Goal: Task Accomplishment & Management: Manage account settings

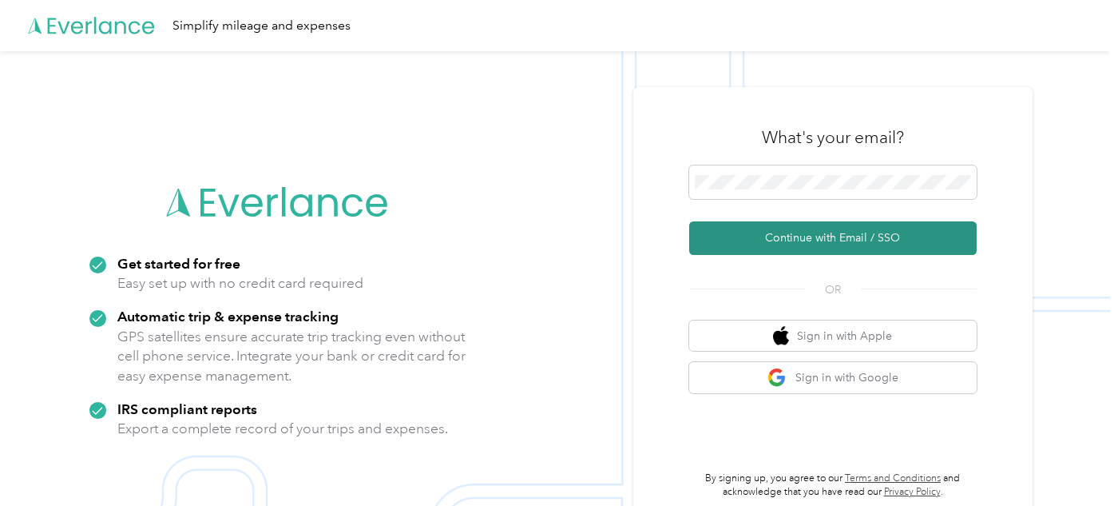
click at [844, 233] on button "Continue with Email / SSO" at bounding box center [833, 238] width 288 height 34
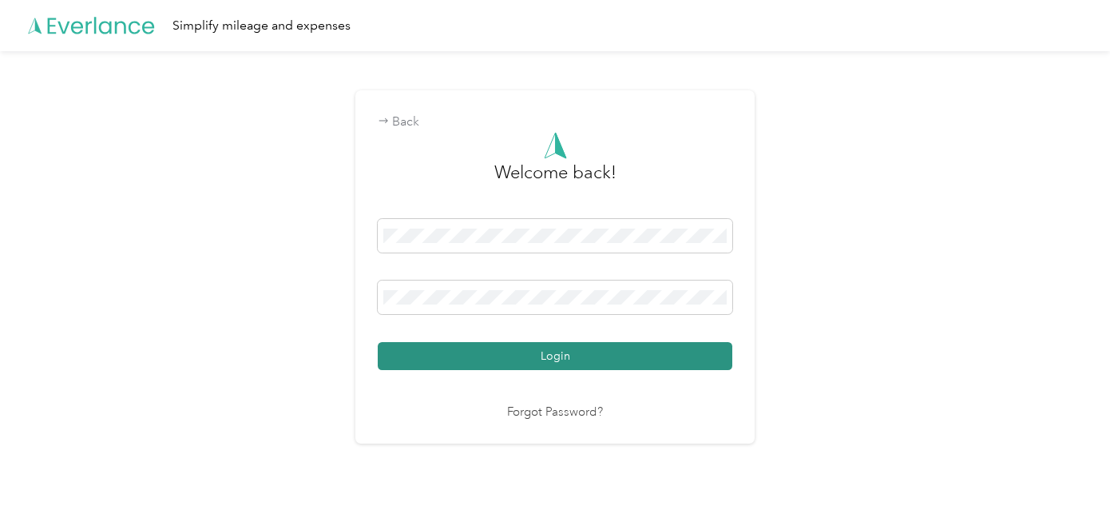
click at [550, 356] on button "Login" at bounding box center [555, 356] width 355 height 28
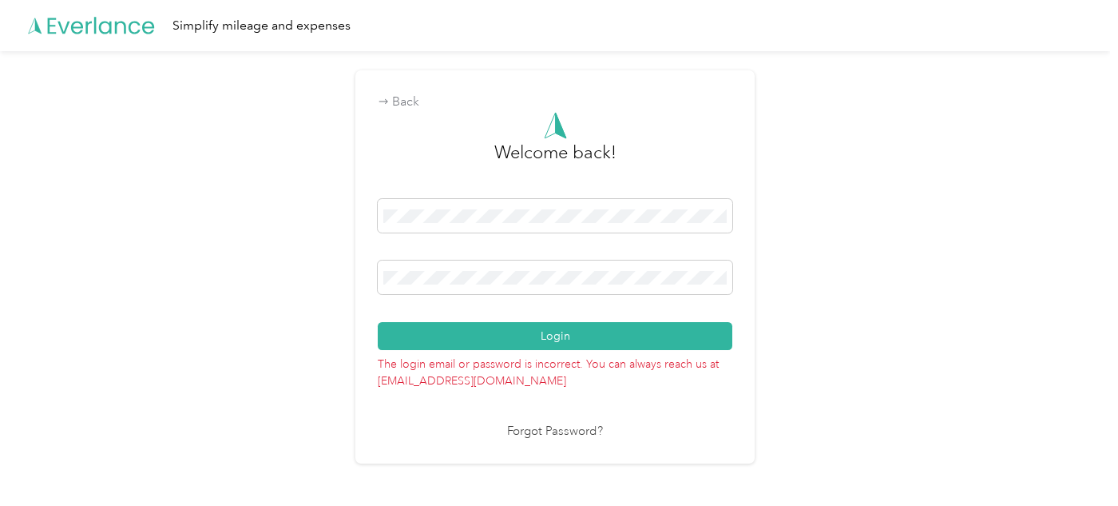
click at [544, 427] on link "Forgot Password?" at bounding box center [555, 432] width 96 height 18
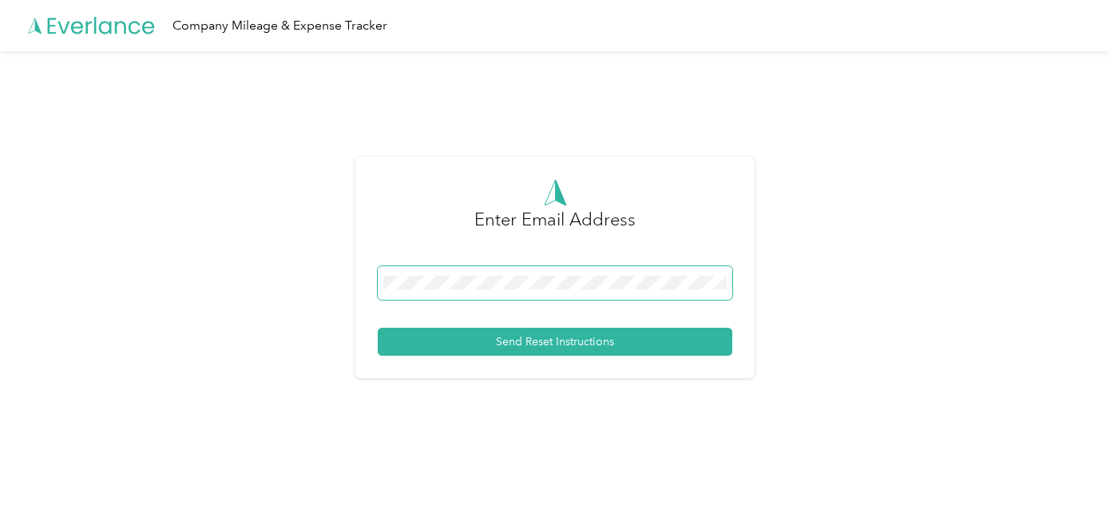
click at [363, 283] on div "Enter Email Address Send Reset Instructions" at bounding box center [555, 267] width 399 height 221
click at [406, 300] on div at bounding box center [555, 285] width 355 height 39
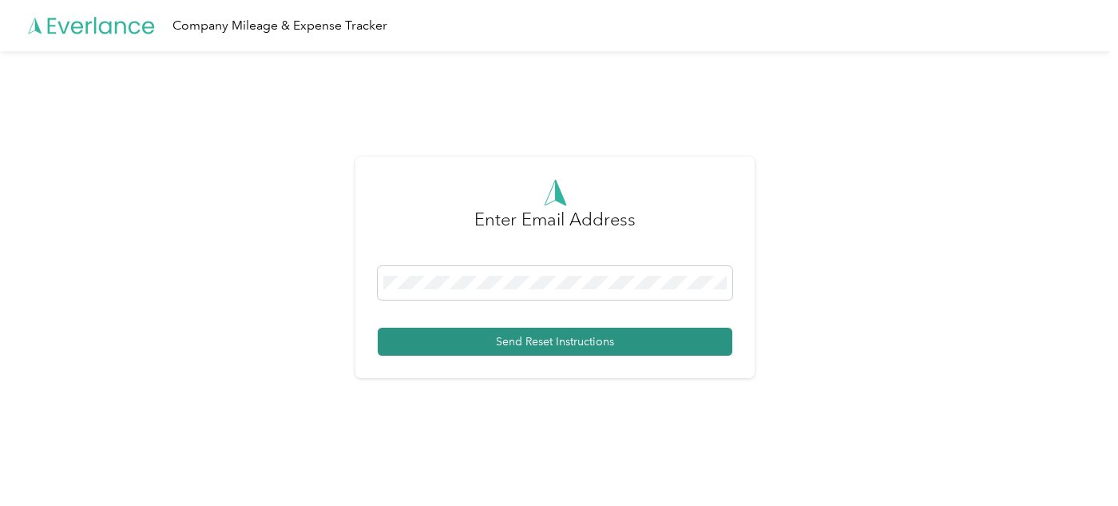
click at [554, 340] on button "Send Reset Instructions" at bounding box center [555, 342] width 355 height 28
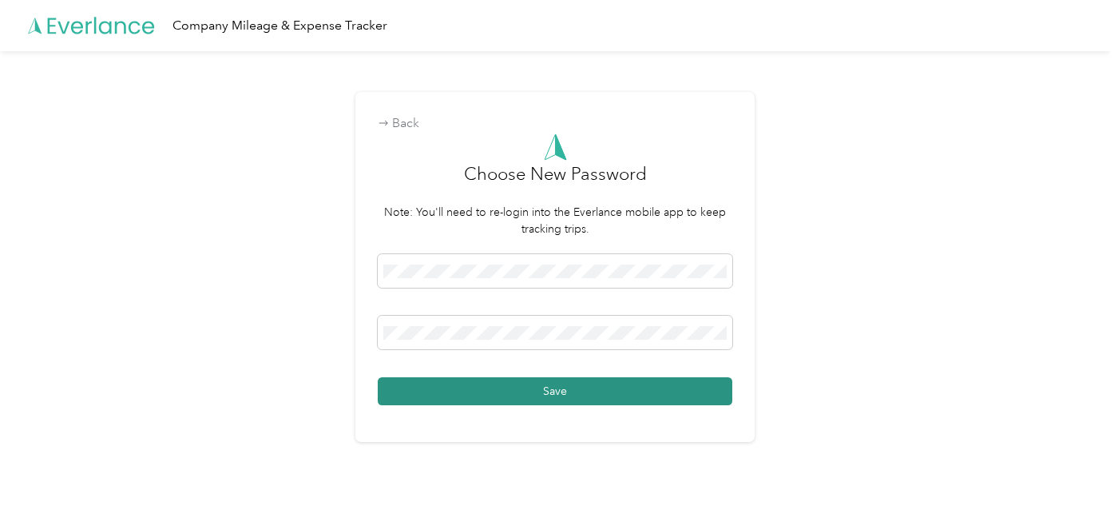
click at [534, 391] on button "Save" at bounding box center [555, 391] width 355 height 28
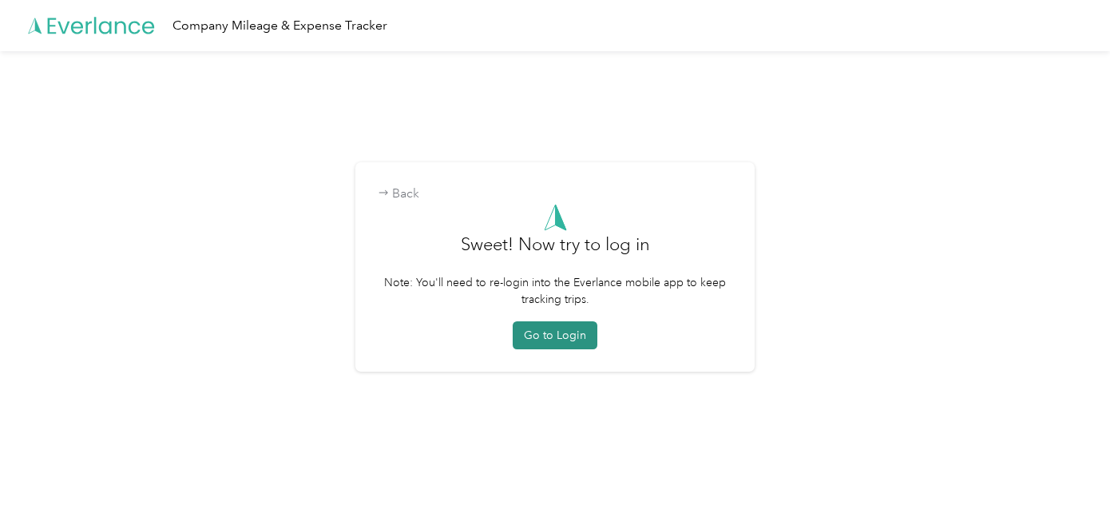
click at [560, 335] on button "Go to Login" at bounding box center [555, 335] width 85 height 28
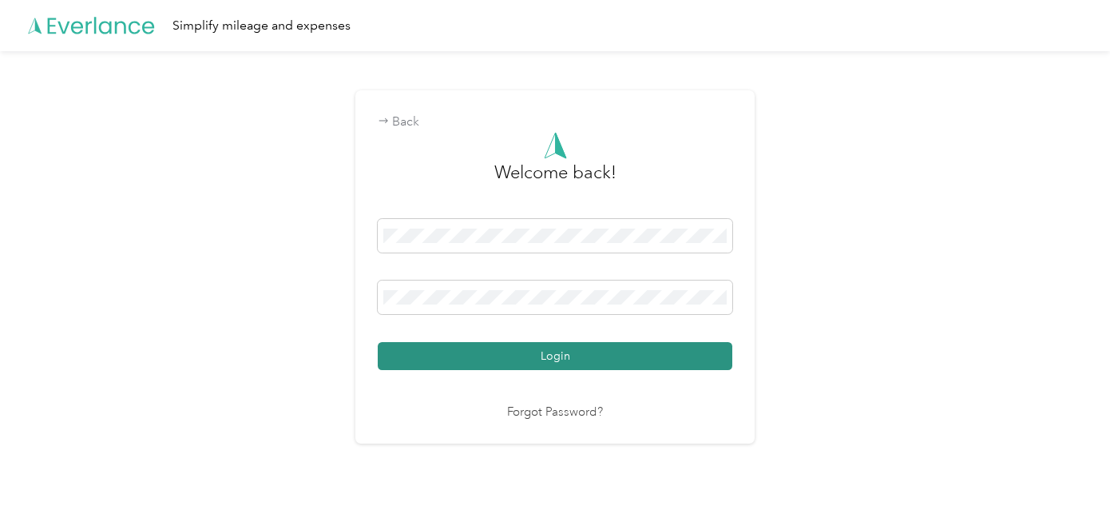
click at [558, 355] on button "Login" at bounding box center [555, 356] width 355 height 28
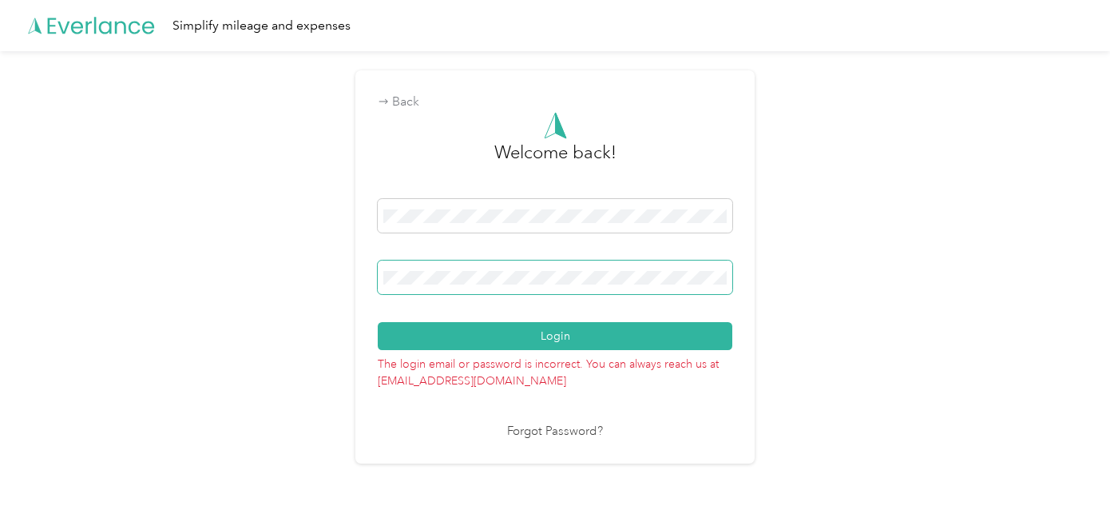
click at [344, 267] on div "Back Welcome back! Login The login email or password is incorrect. You can alwa…" at bounding box center [555, 273] width 1110 height 445
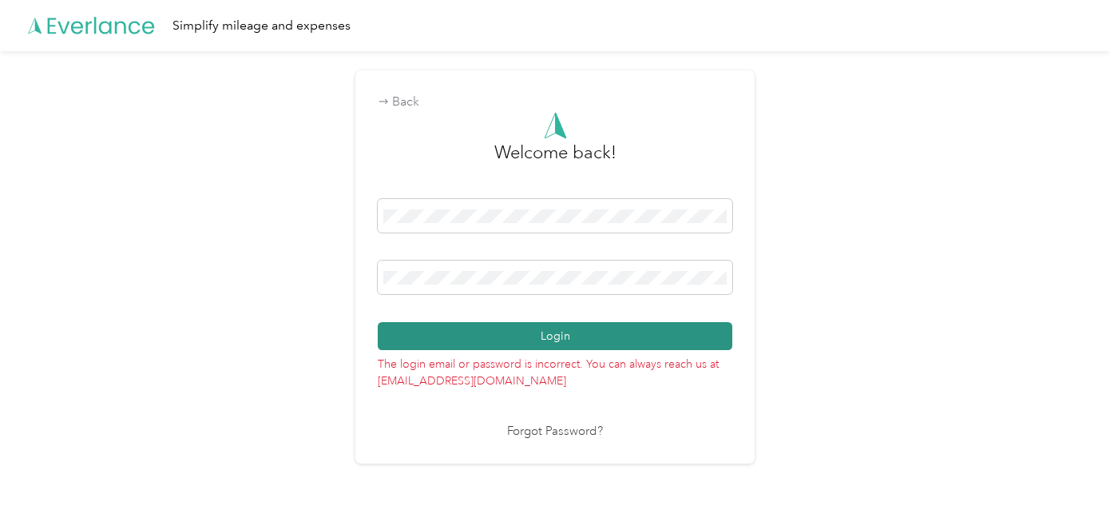
click at [523, 340] on button "Login" at bounding box center [555, 336] width 355 height 28
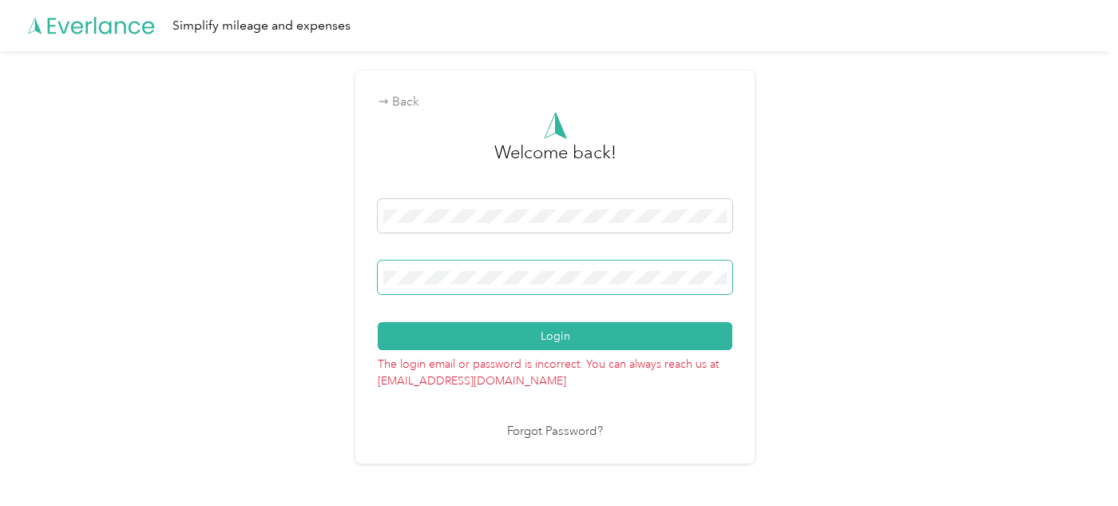
click at [365, 276] on div "Back Welcome back! Login The login email or password is incorrect. You can alwa…" at bounding box center [555, 266] width 399 height 392
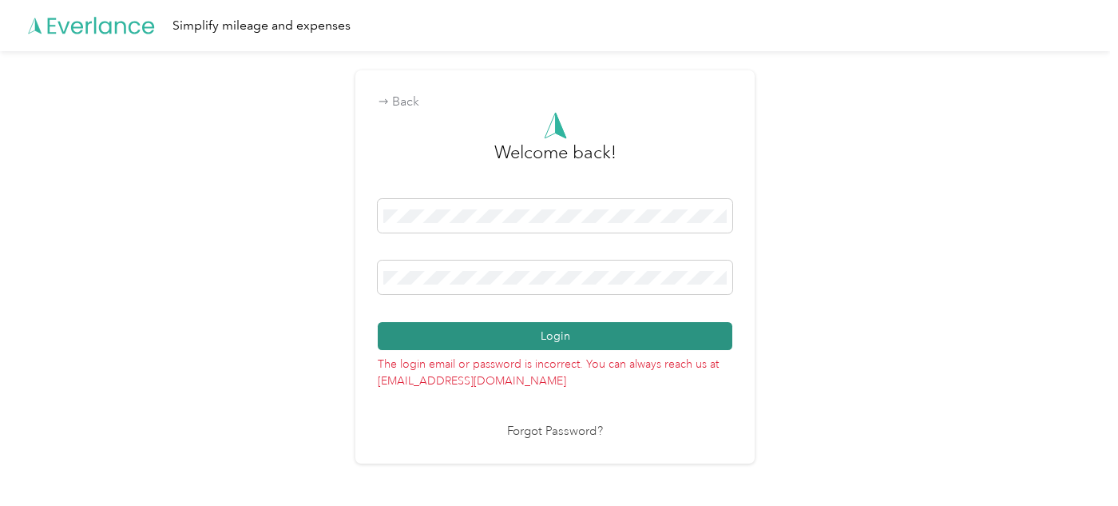
click at [549, 333] on button "Login" at bounding box center [555, 336] width 355 height 28
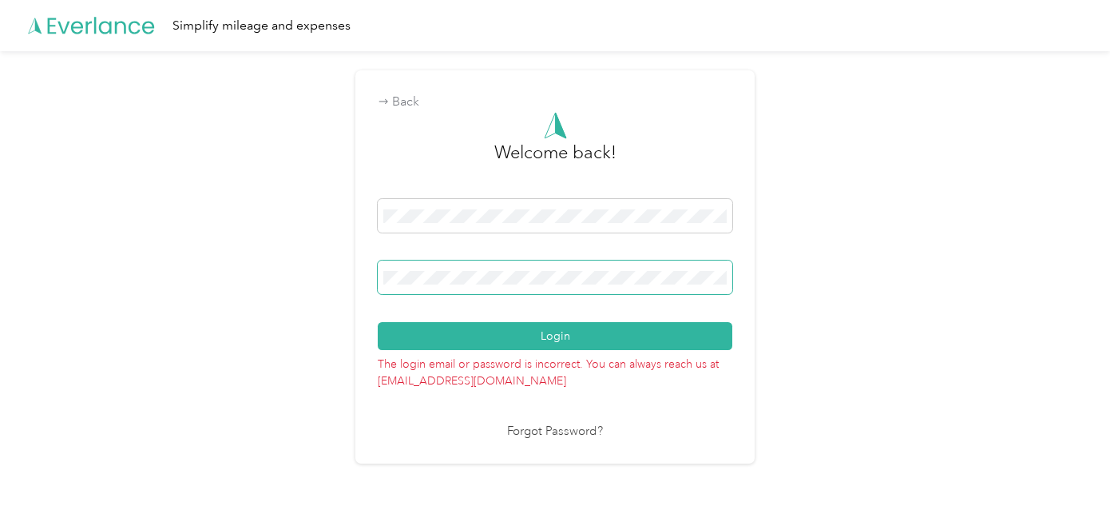
click at [355, 274] on div "Back Welcome back! Login The login email or password is incorrect. You can alwa…" at bounding box center [555, 273] width 1110 height 445
click at [554, 430] on link "Forgot Password?" at bounding box center [555, 432] width 96 height 18
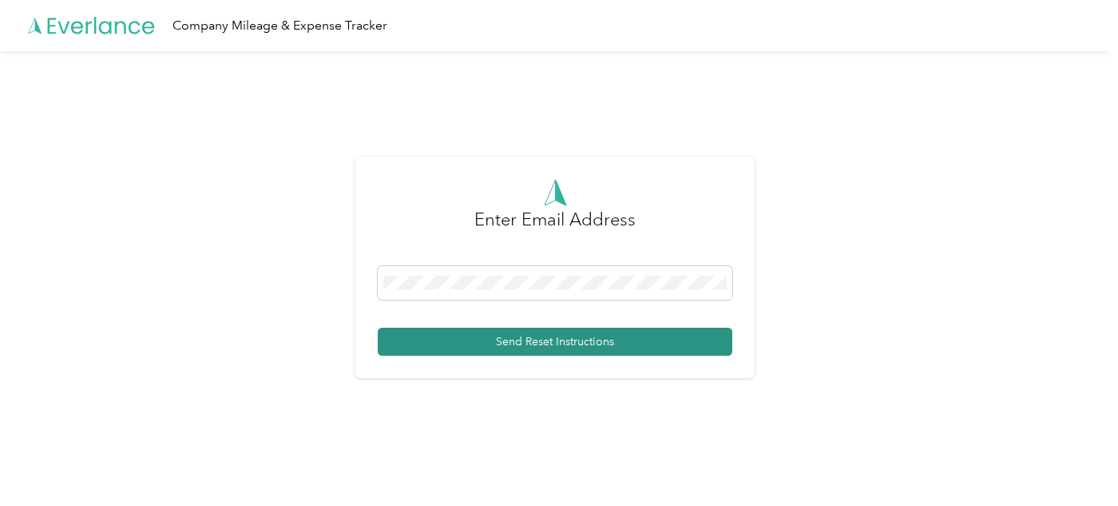
click at [550, 341] on button "Send Reset Instructions" at bounding box center [555, 342] width 355 height 28
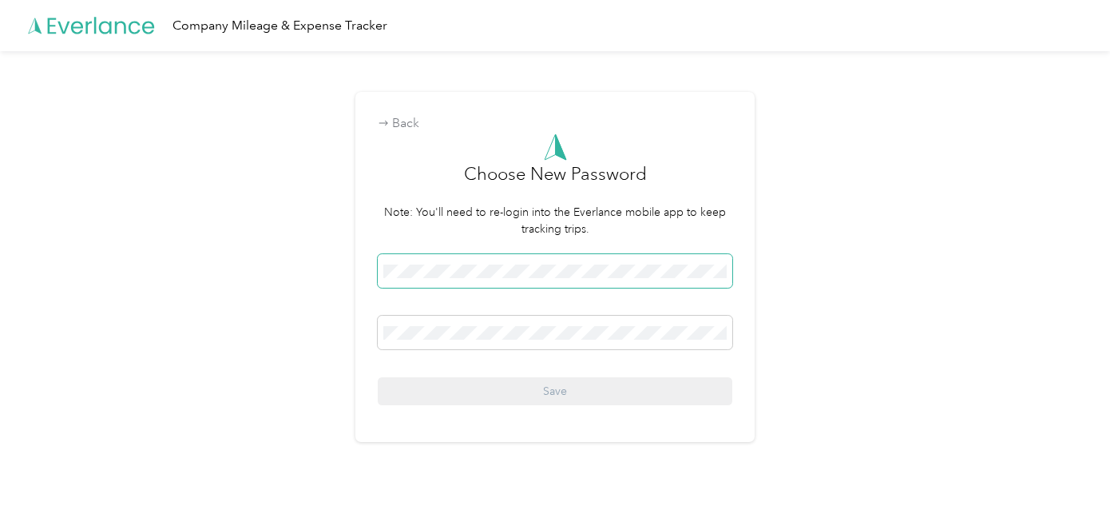
click at [375, 274] on div "Back Choose New Password Note: You'll need to re-login into the Everlance mobil…" at bounding box center [555, 266] width 399 height 349
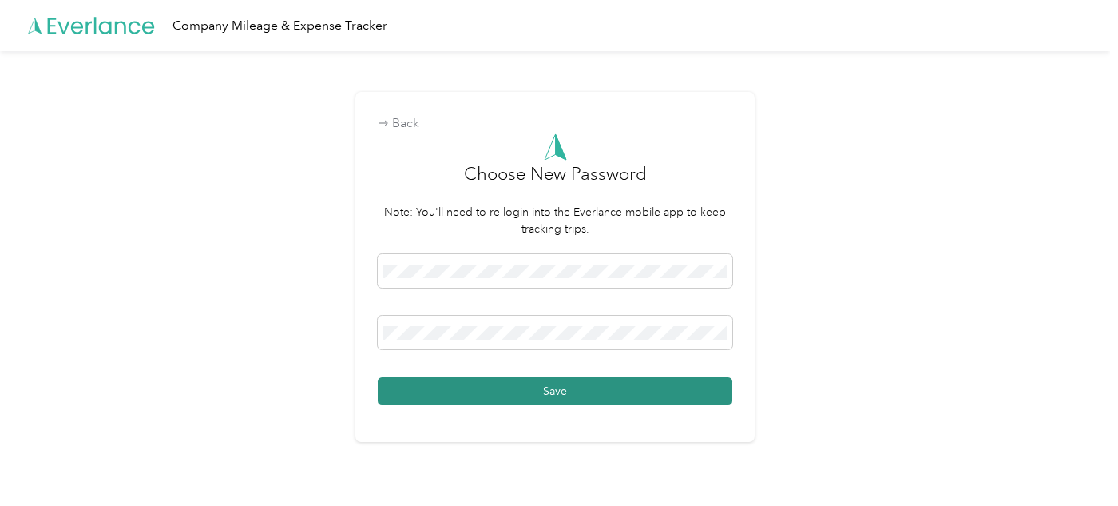
click at [521, 391] on button "Save" at bounding box center [555, 391] width 355 height 28
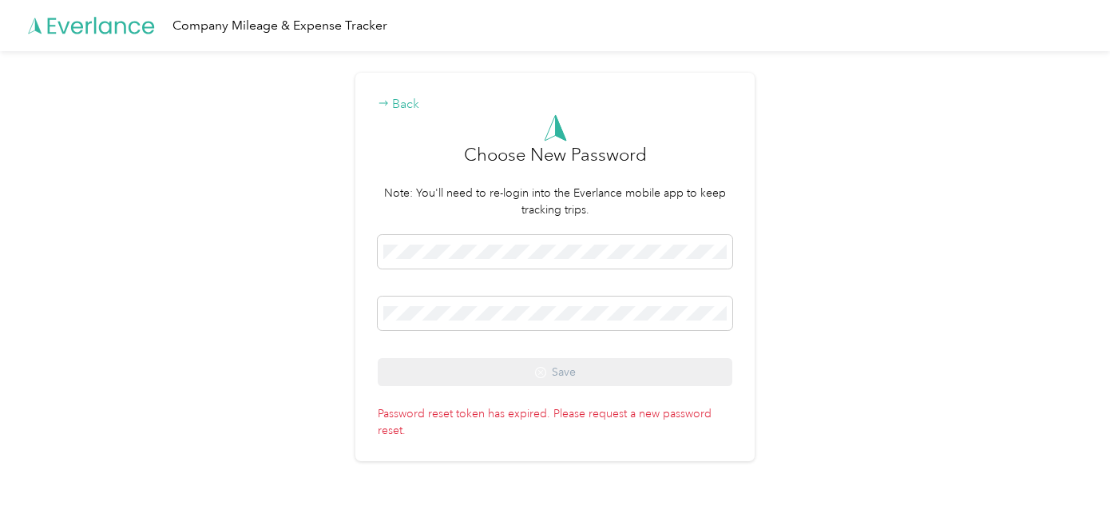
click at [388, 104] on icon at bounding box center [383, 103] width 9 height 5
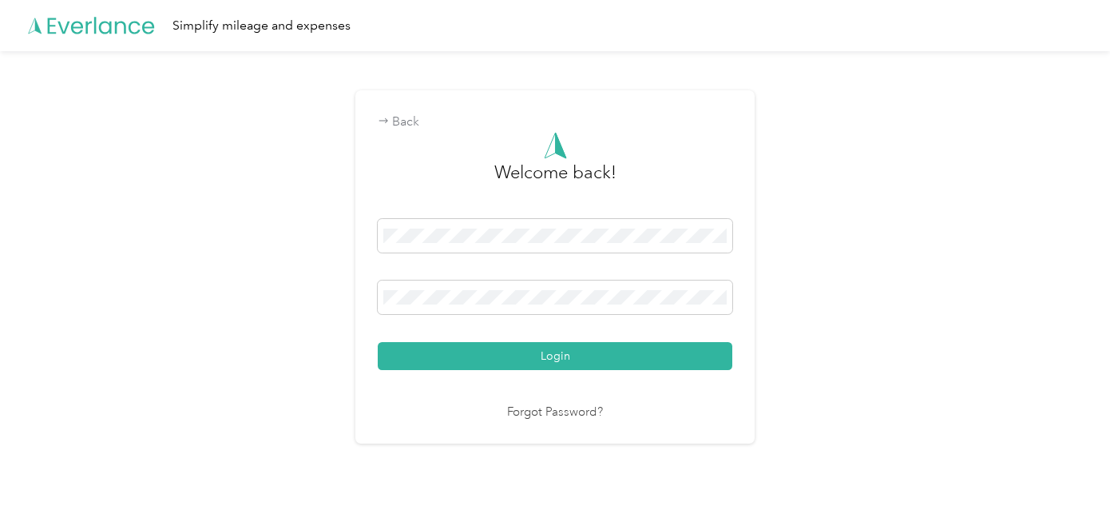
click at [543, 414] on link "Forgot Password?" at bounding box center [555, 412] width 96 height 18
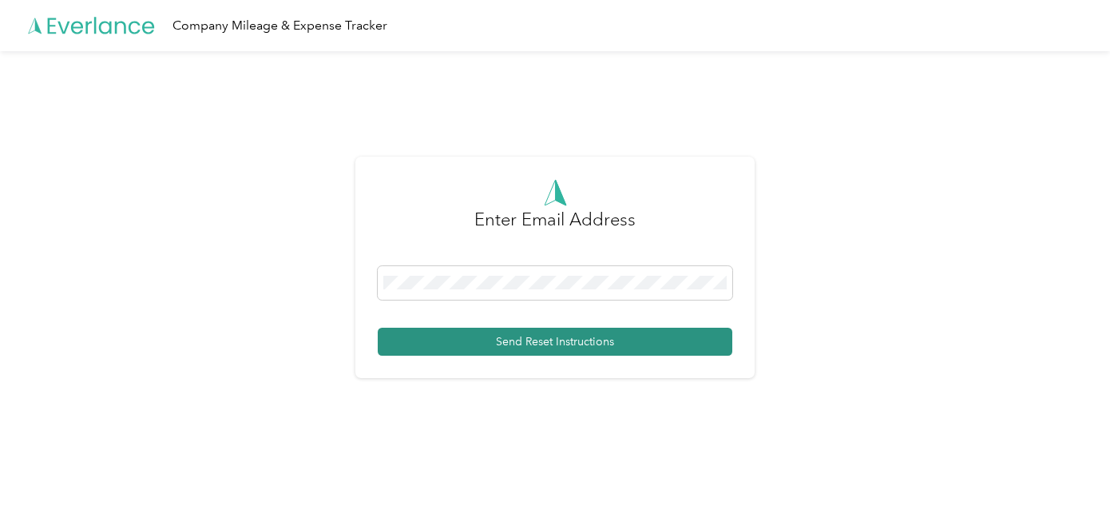
click at [546, 338] on button "Send Reset Instructions" at bounding box center [555, 342] width 355 height 28
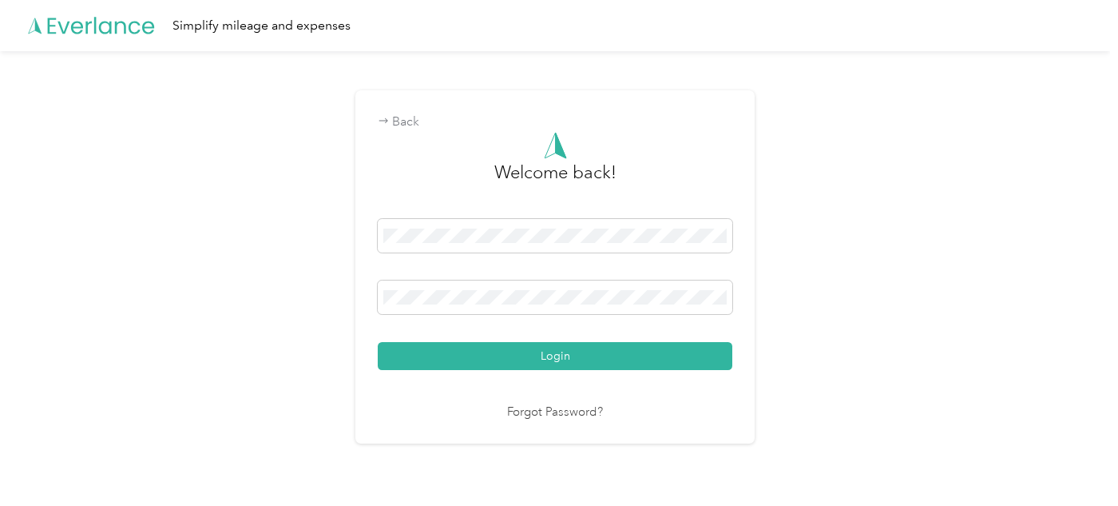
click at [377, 297] on div "Back Welcome back! Login Forgot Password?" at bounding box center [555, 266] width 399 height 353
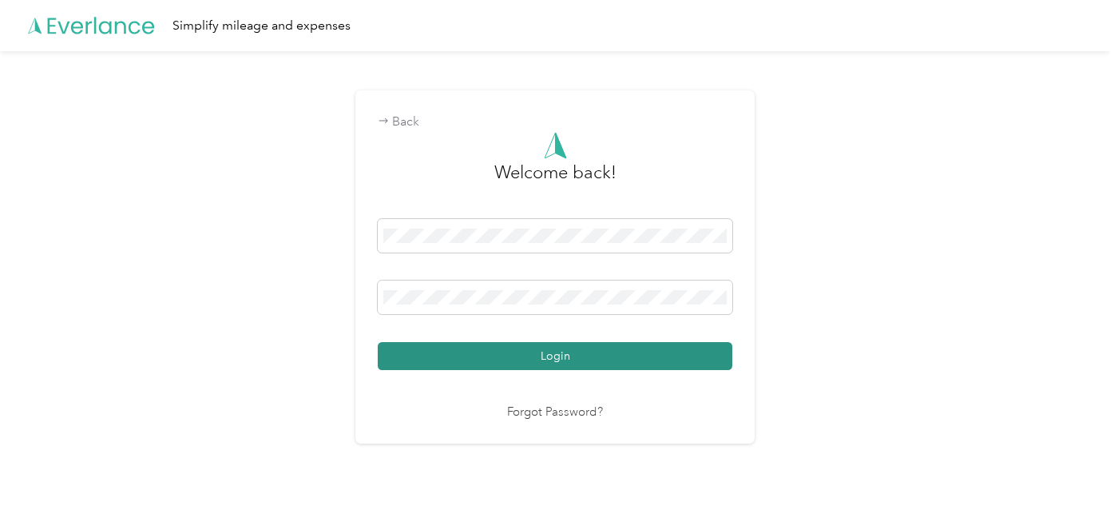
click at [551, 359] on button "Login" at bounding box center [555, 356] width 355 height 28
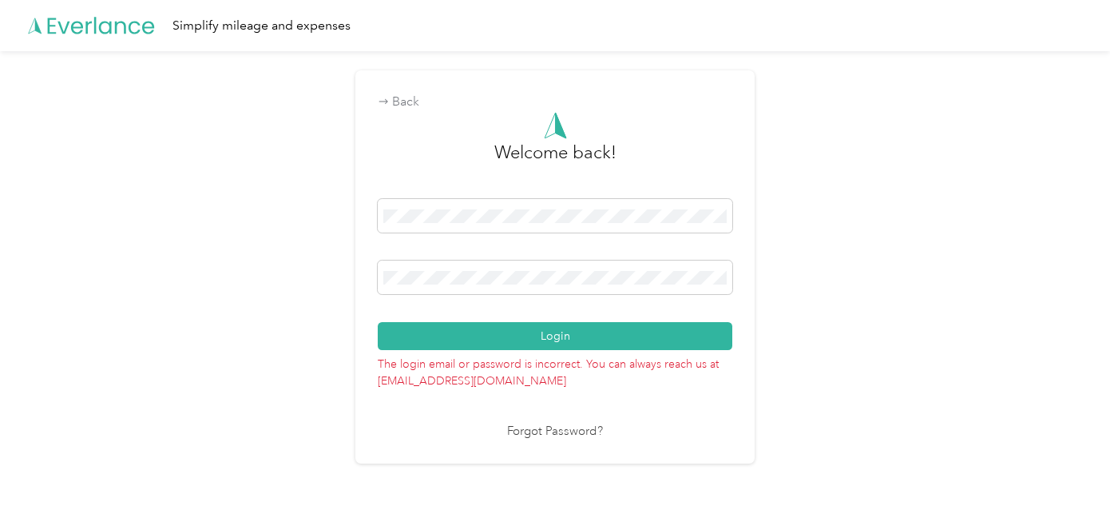
click at [558, 431] on link "Forgot Password?" at bounding box center [555, 432] width 96 height 18
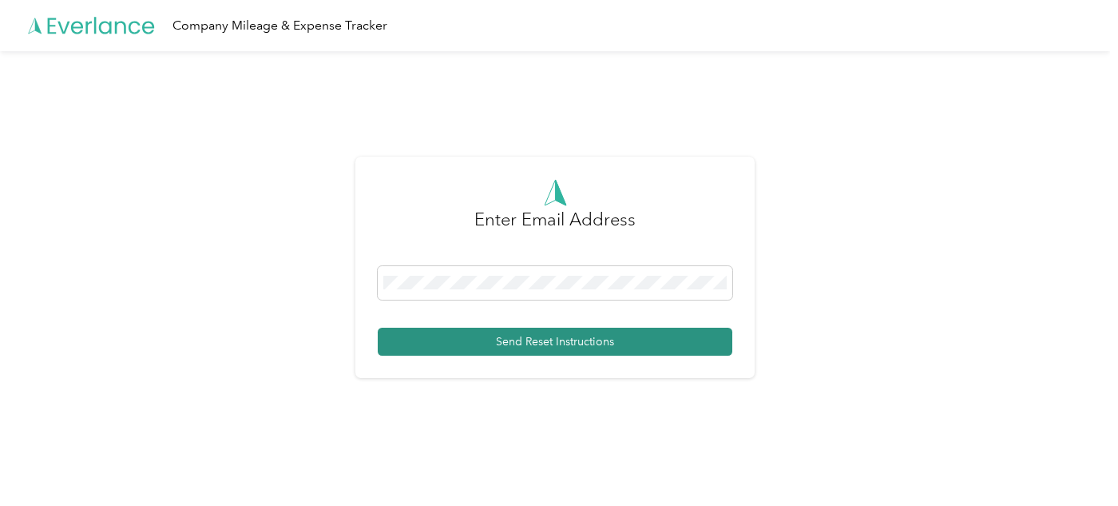
click at [542, 340] on button "Send Reset Instructions" at bounding box center [555, 342] width 355 height 28
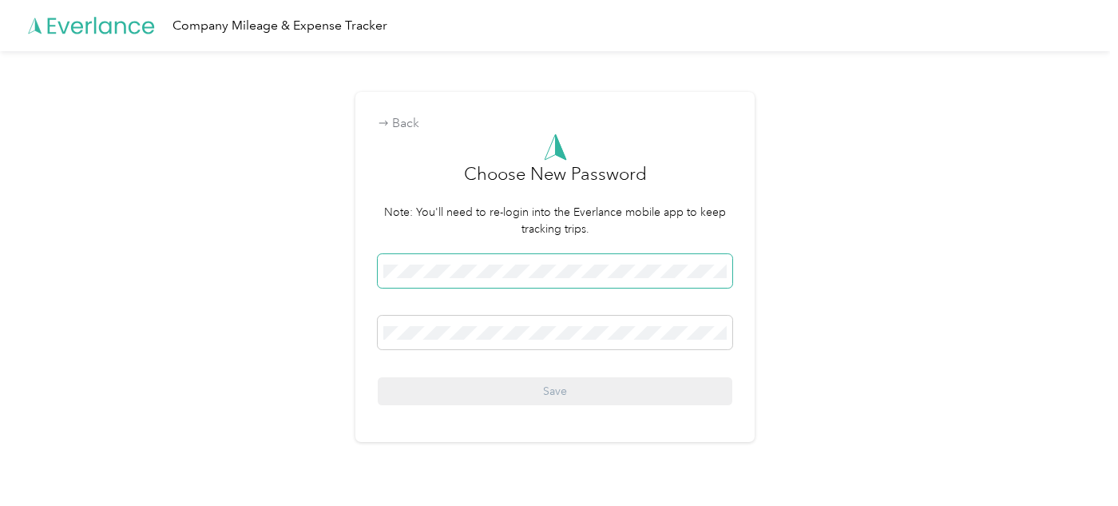
click at [376, 269] on div "Back Choose New Password Note: You'll need to re-login into the Everlance mobil…" at bounding box center [555, 266] width 399 height 349
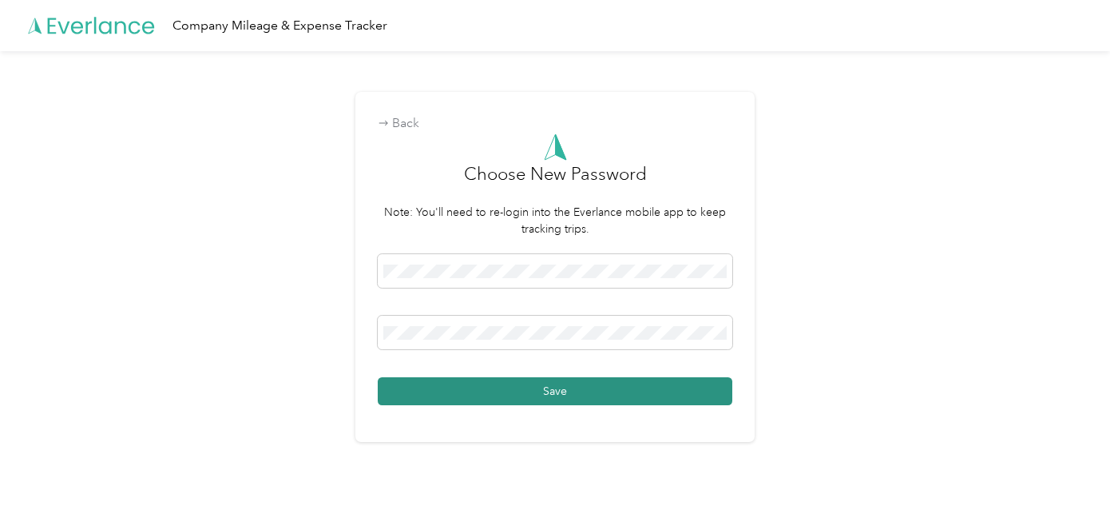
click at [469, 392] on button "Save" at bounding box center [555, 391] width 355 height 28
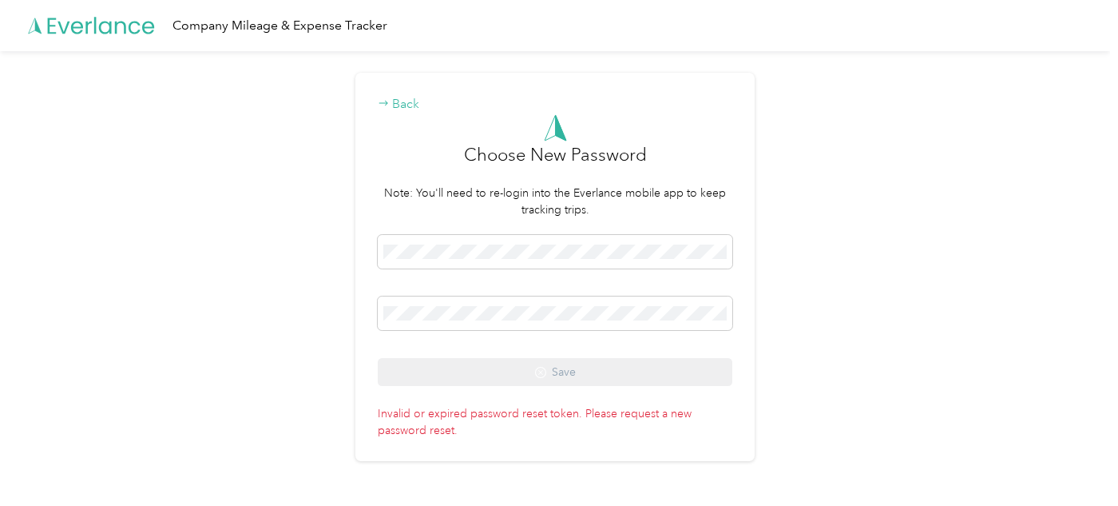
click at [407, 102] on div "Back" at bounding box center [555, 104] width 355 height 19
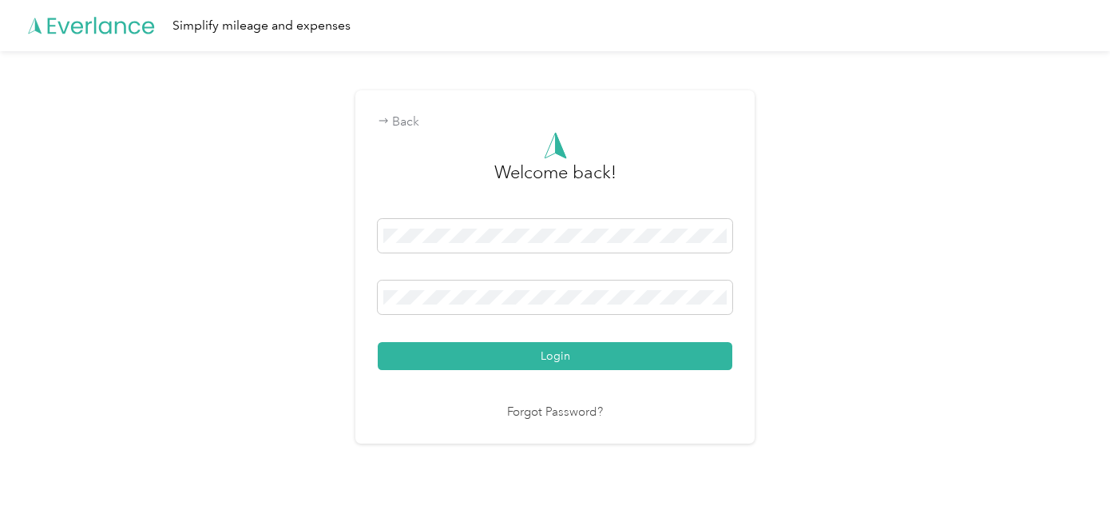
click at [356, 300] on div "Back Welcome back! Login Forgot Password?" at bounding box center [555, 273] width 1110 height 445
click at [395, 395] on div "Welcome back! Login Forgot Password?" at bounding box center [555, 277] width 355 height 290
click at [566, 413] on link "Forgot Password?" at bounding box center [555, 412] width 96 height 18
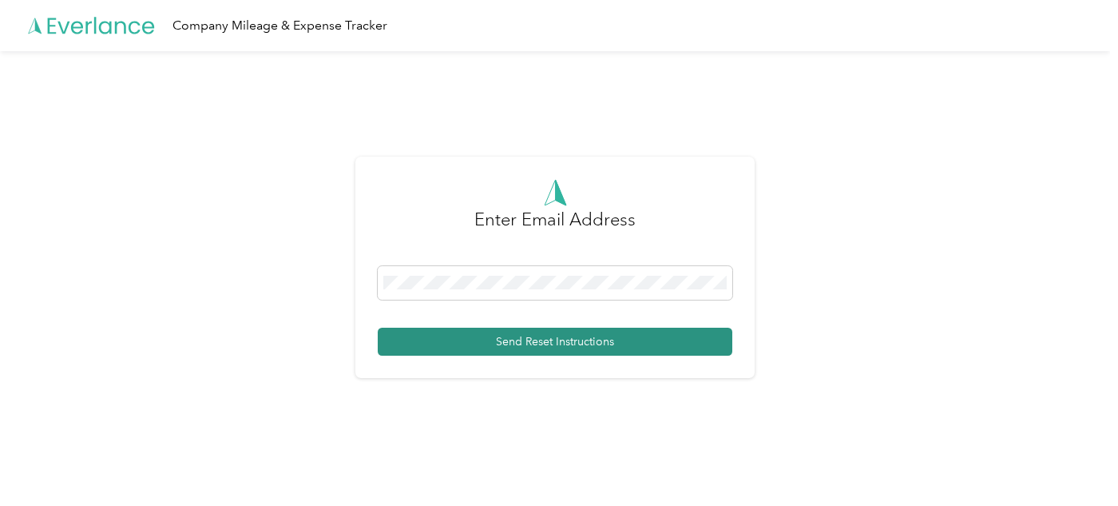
click at [540, 341] on button "Send Reset Instructions" at bounding box center [555, 342] width 355 height 28
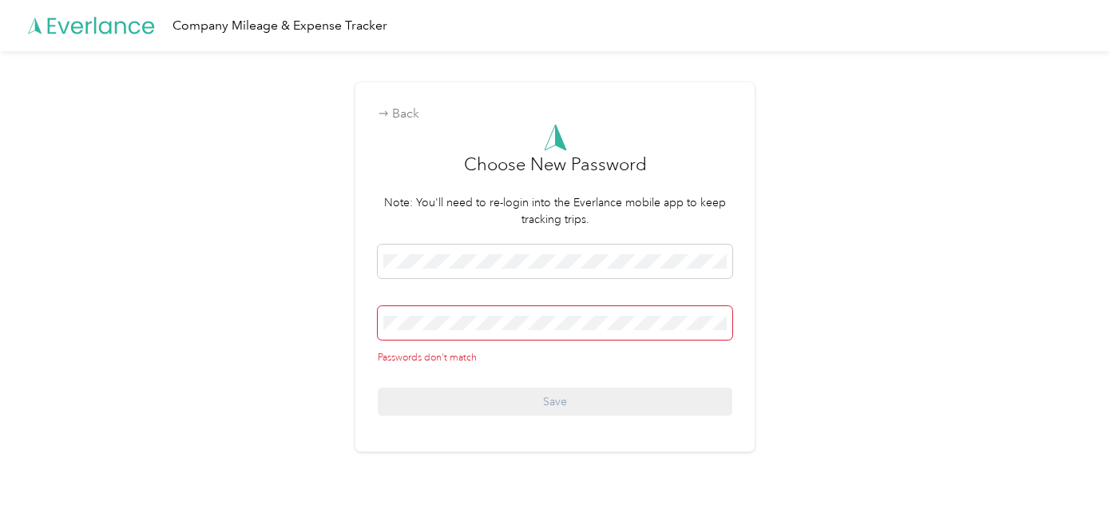
click at [355, 320] on div "Back Choose New Password Note: You'll need to re-login into the Everlance mobil…" at bounding box center [555, 273] width 1110 height 445
click at [360, 258] on div "Back Choose New Password Note: You'll need to re-login into the Everlance mobil…" at bounding box center [555, 266] width 399 height 369
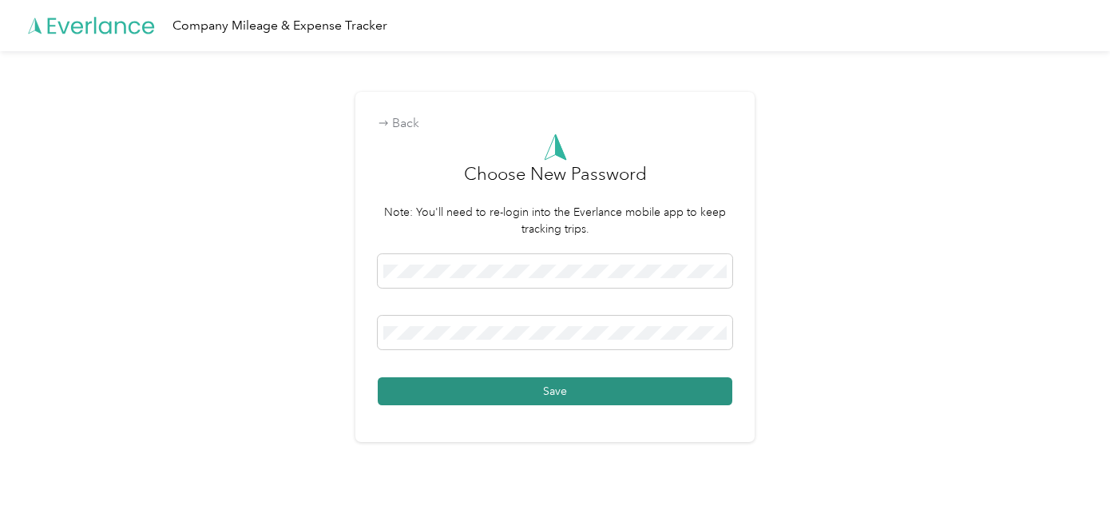
click at [535, 393] on button "Save" at bounding box center [555, 391] width 355 height 28
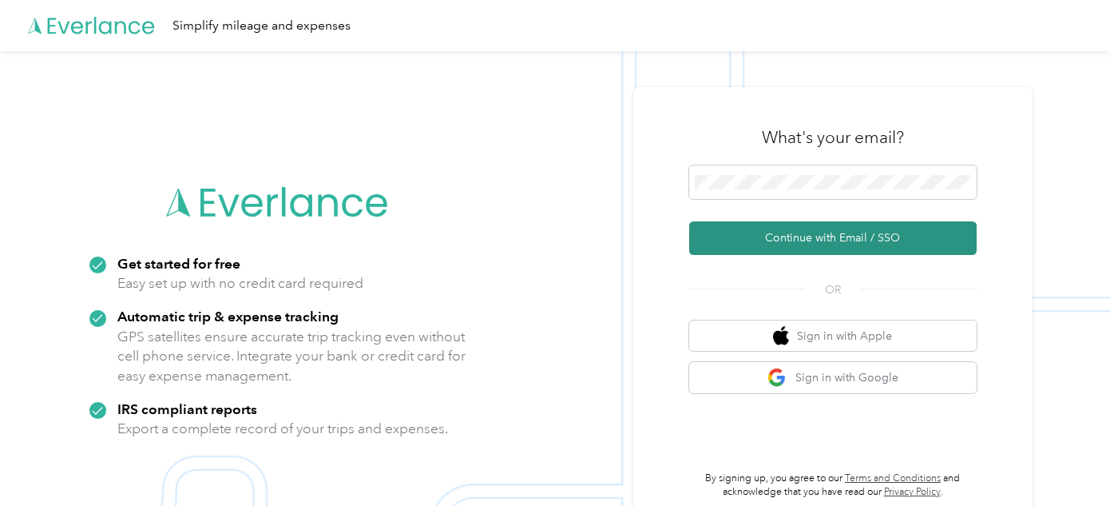
click at [856, 237] on button "Continue with Email / SSO" at bounding box center [833, 238] width 288 height 34
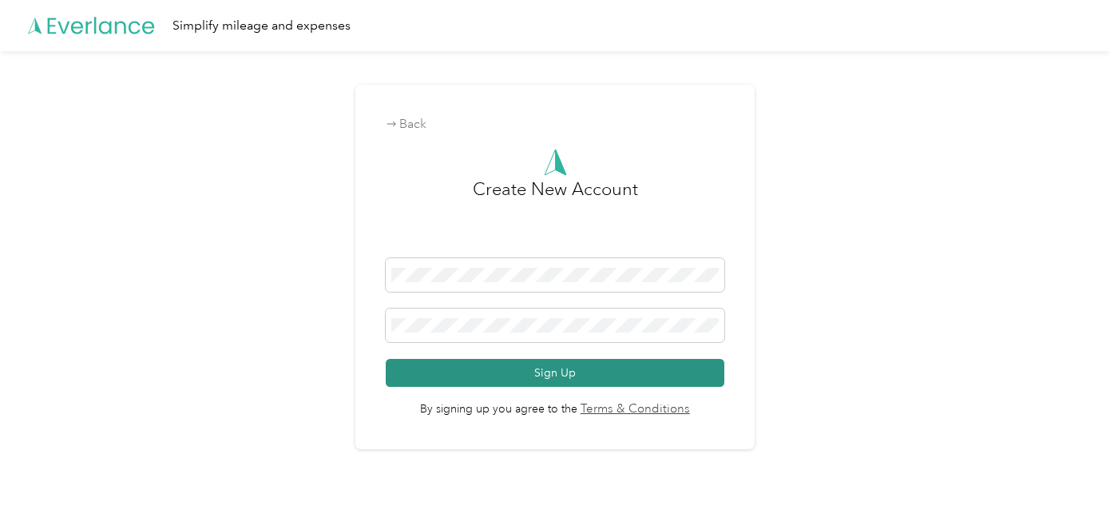
click at [543, 375] on button "Sign Up" at bounding box center [555, 373] width 339 height 28
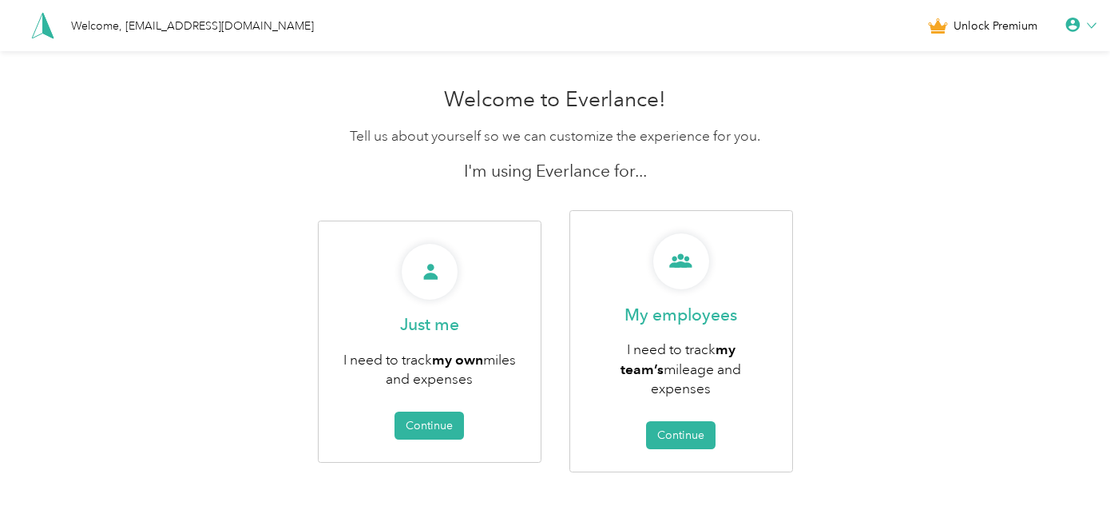
click at [1093, 25] on div at bounding box center [1081, 26] width 31 height 16
click at [1023, 58] on div "Personal Settings" at bounding box center [1027, 54] width 179 height 34
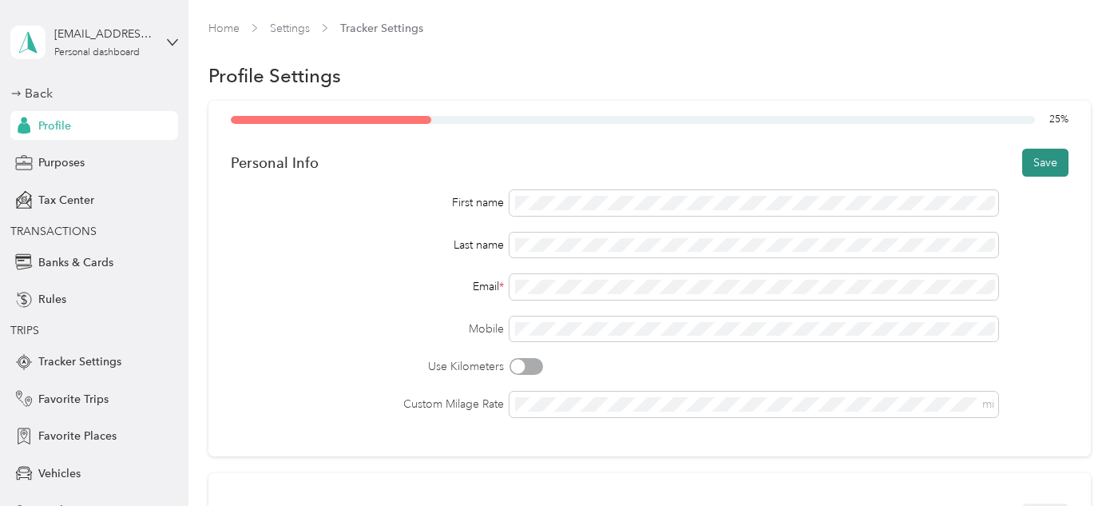
click at [1050, 157] on button "Save" at bounding box center [1046, 163] width 46 height 28
click at [1085, 27] on icon at bounding box center [1083, 31] width 13 height 14
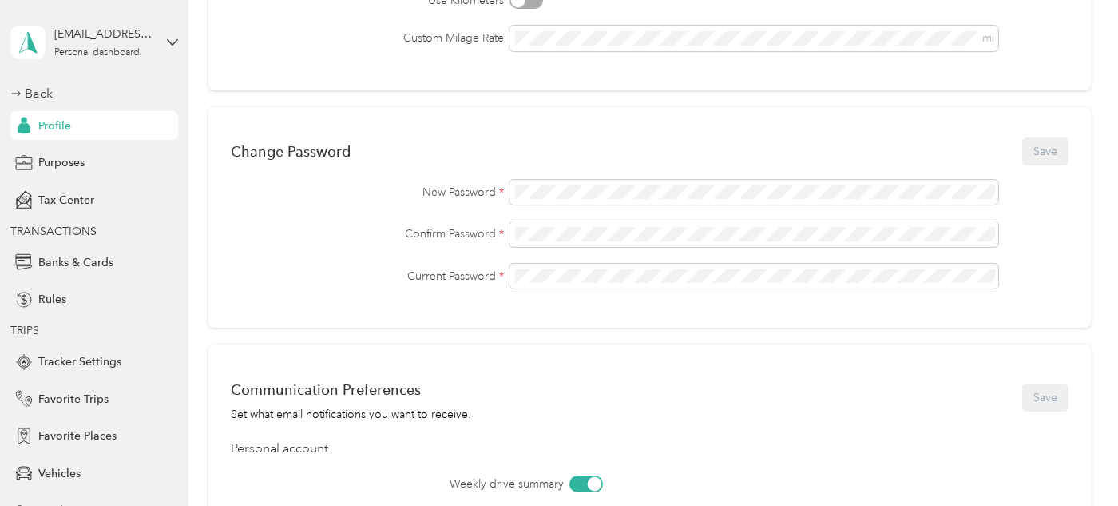
scroll to position [376, 0]
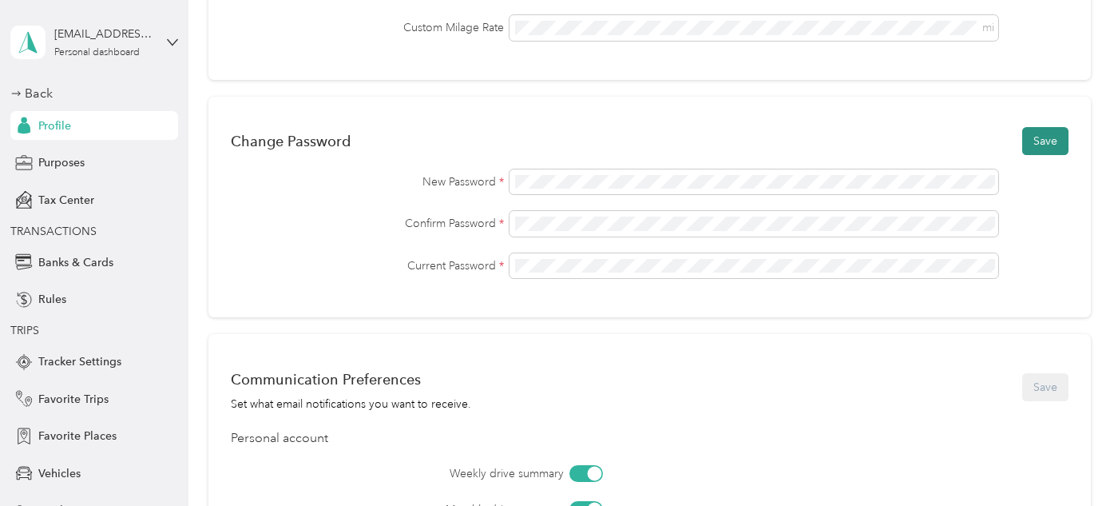
click at [1043, 134] on button "Save" at bounding box center [1046, 141] width 46 height 28
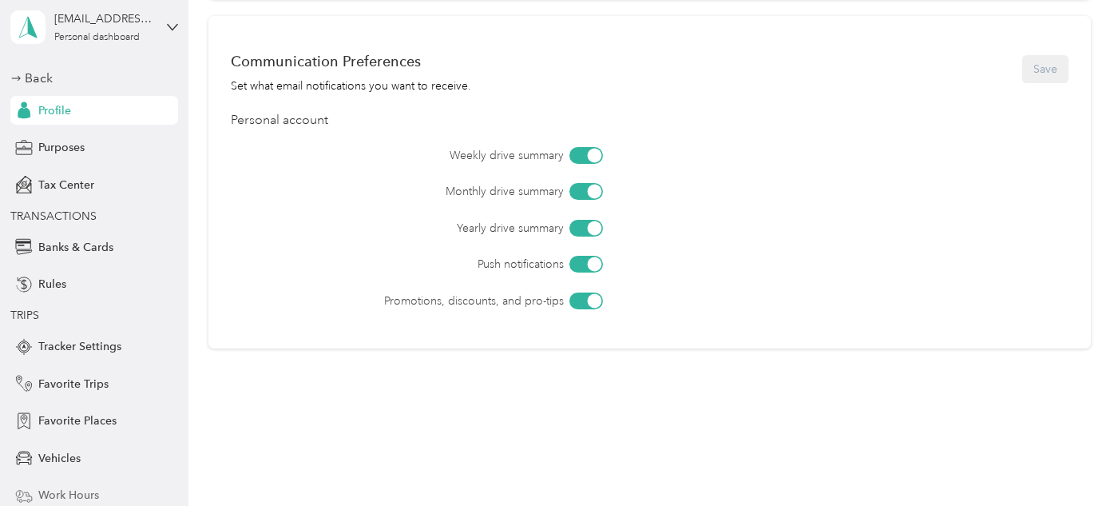
scroll to position [0, 0]
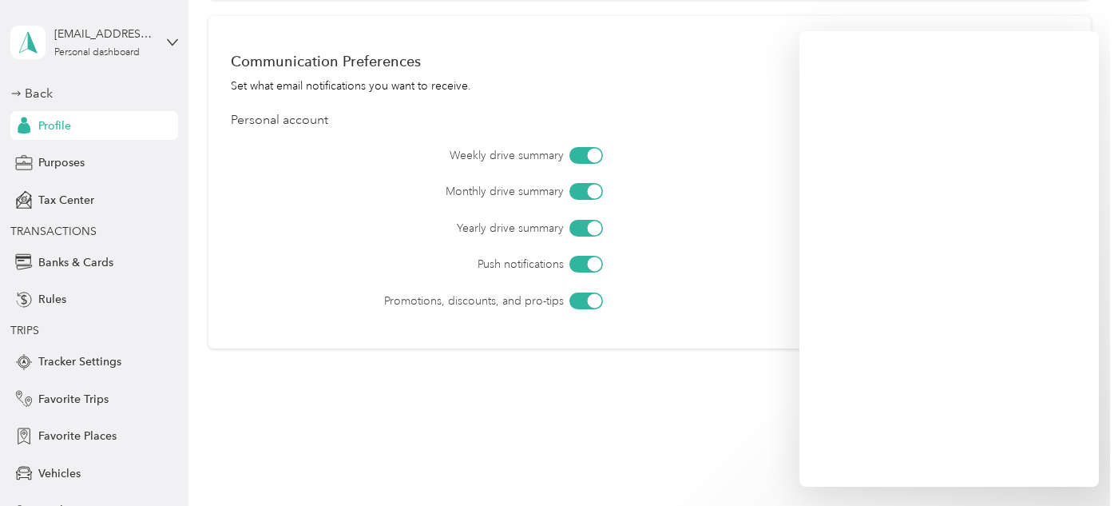
click at [595, 154] on div at bounding box center [594, 155] width 14 height 14
click at [598, 191] on div at bounding box center [594, 192] width 14 height 14
click at [595, 224] on div at bounding box center [594, 227] width 14 height 14
click at [598, 262] on div at bounding box center [594, 264] width 14 height 14
click at [594, 299] on div at bounding box center [594, 300] width 14 height 14
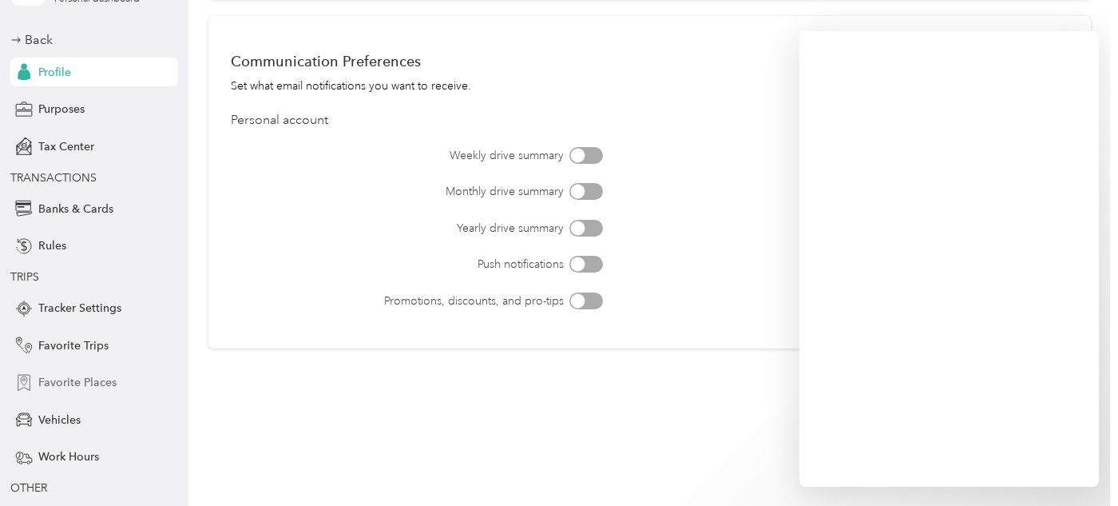
scroll to position [121, 0]
